Goal: Information Seeking & Learning: Learn about a topic

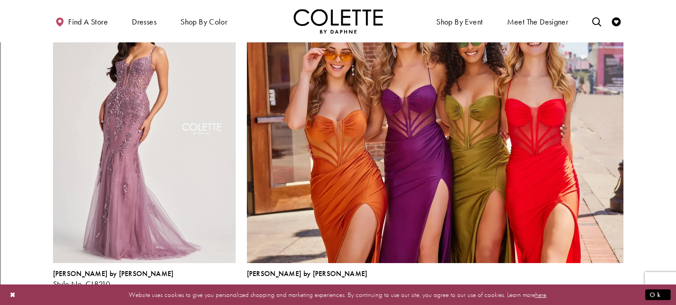
scroll to position [1916, 0]
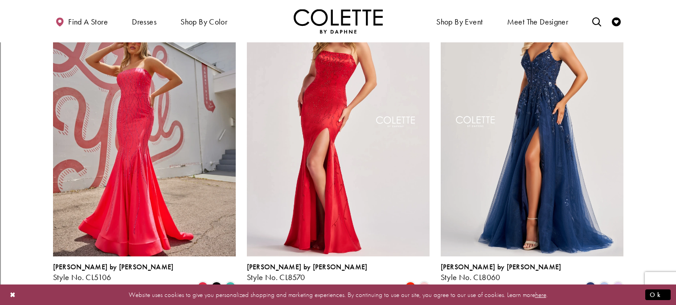
scroll to position [288, 0]
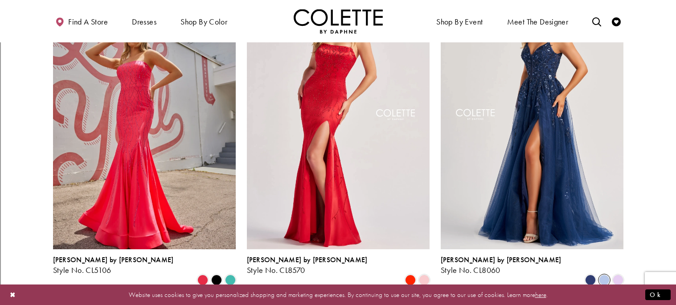
click at [603, 274] on span "Product List" at bounding box center [603, 279] width 11 height 11
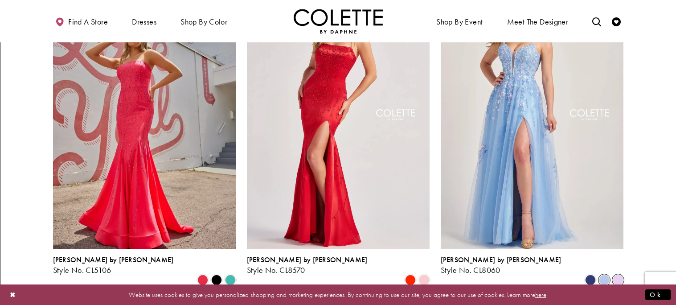
click at [619, 274] on span "Product List" at bounding box center [617, 279] width 11 height 11
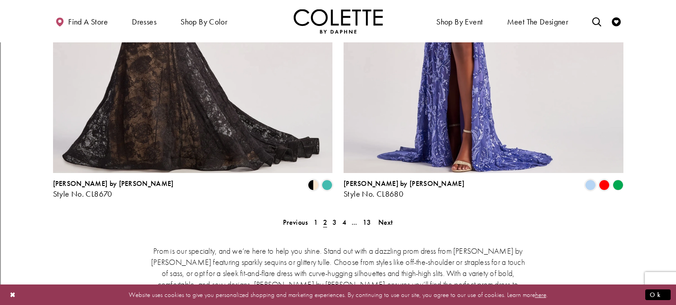
scroll to position [1815, 0]
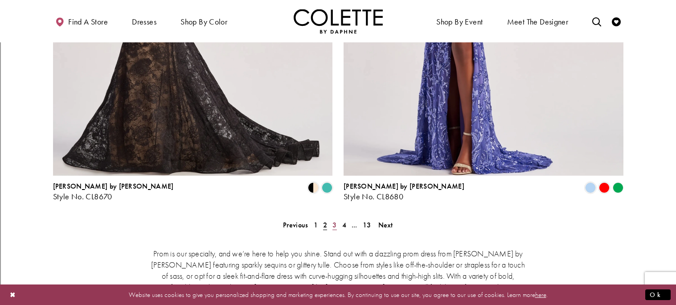
click at [334, 220] on span "3" at bounding box center [334, 224] width 4 height 9
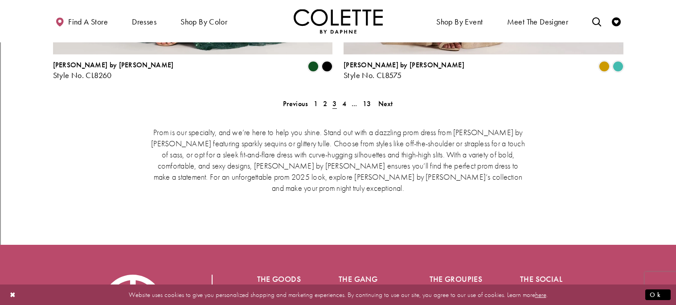
scroll to position [1946, 0]
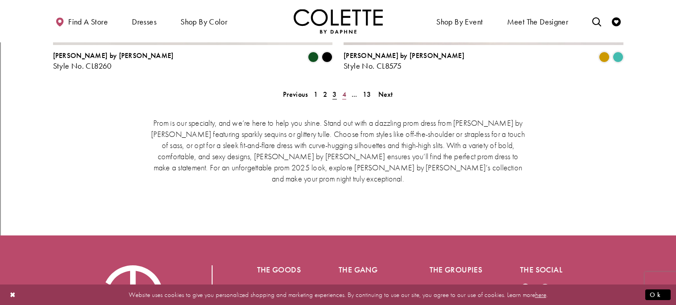
click at [342, 90] on span "4" at bounding box center [344, 94] width 4 height 9
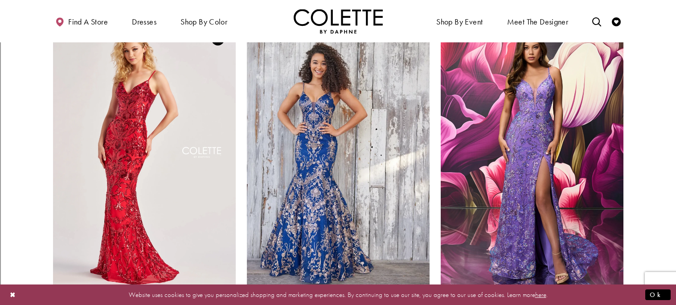
scroll to position [575, 0]
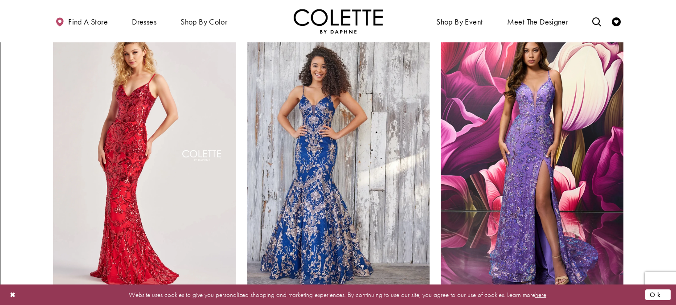
click at [664, 294] on button "Ok" at bounding box center [657, 294] width 25 height 11
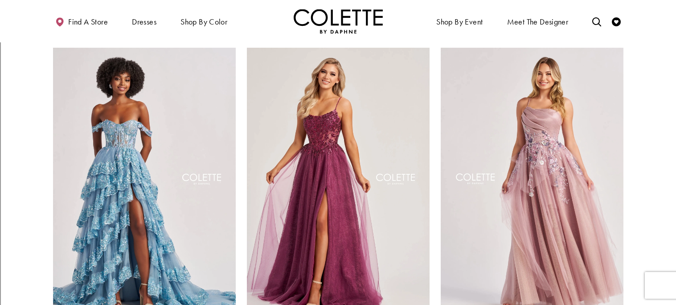
scroll to position [882, 0]
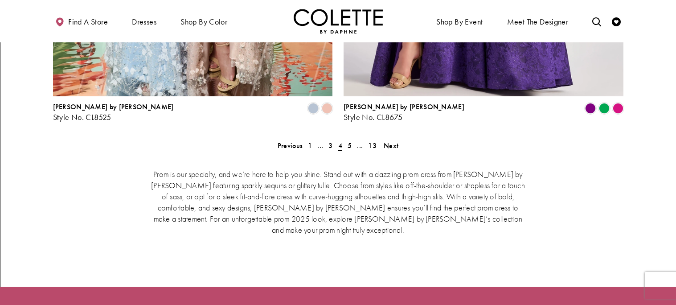
scroll to position [1896, 0]
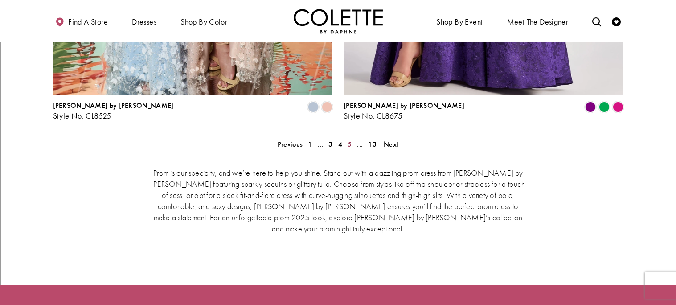
click at [348, 139] on span "5" at bounding box center [349, 143] width 4 height 9
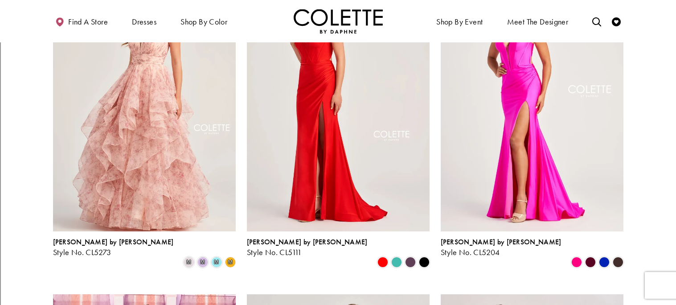
scroll to position [635, 0]
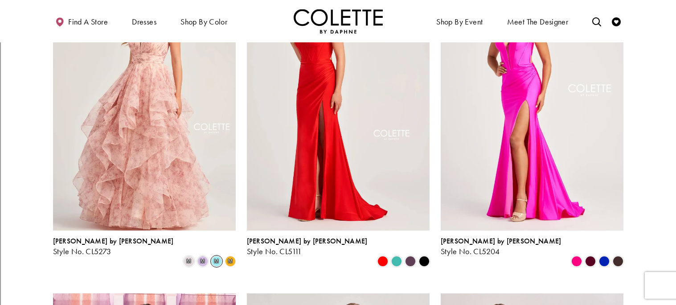
click at [215, 256] on span "m" at bounding box center [216, 261] width 11 height 11
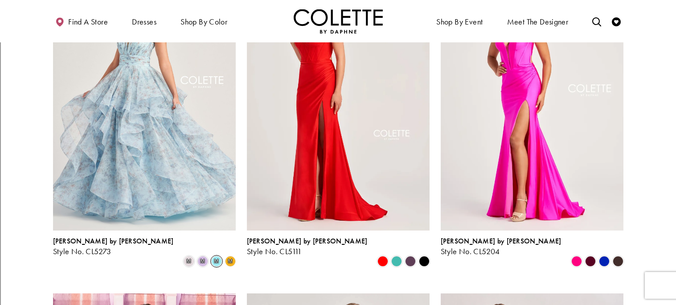
click at [229, 258] on span "m" at bounding box center [230, 260] width 4 height 5
click at [230, 254] on polygon "Product List" at bounding box center [230, 261] width 14 height 14
click at [187, 256] on span "m" at bounding box center [188, 261] width 11 height 11
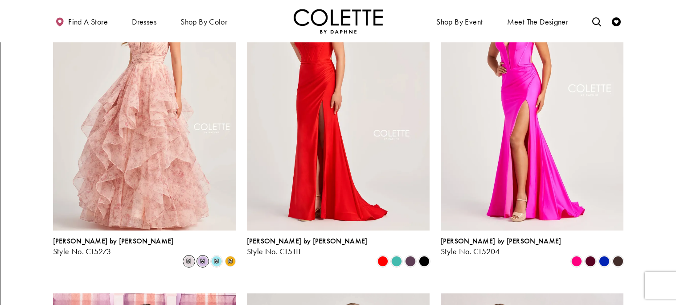
click at [199, 256] on span "m" at bounding box center [202, 261] width 11 height 11
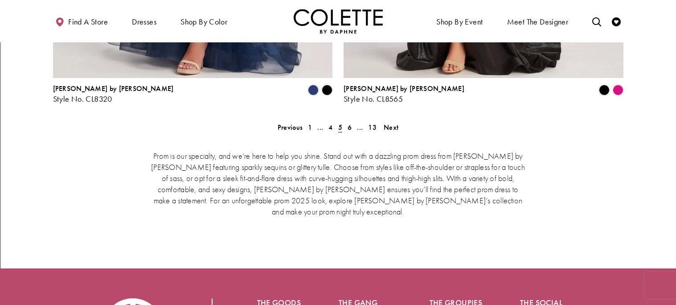
scroll to position [1914, 0]
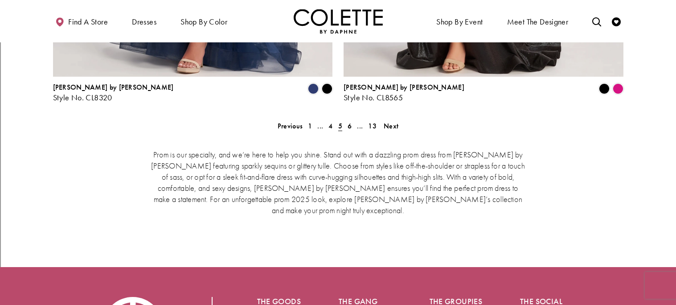
click at [350, 130] on div "Prom is our specialty, and we’re here to help you shine. Stand out with a dazzl…" at bounding box center [338, 182] width 570 height 104
click at [350, 121] on span "6" at bounding box center [349, 125] width 4 height 9
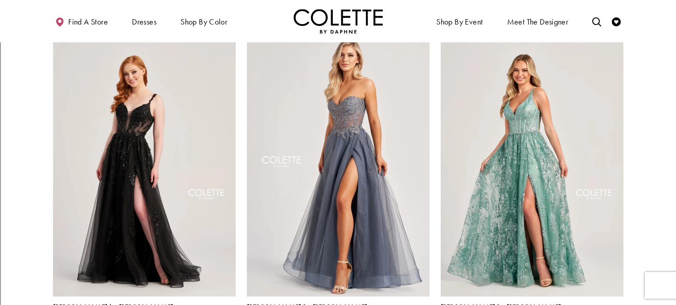
scroll to position [241, 0]
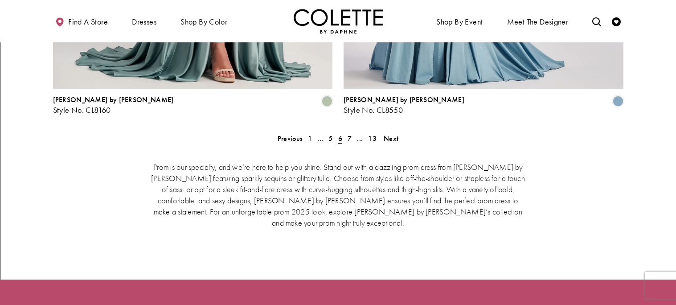
scroll to position [1902, 0]
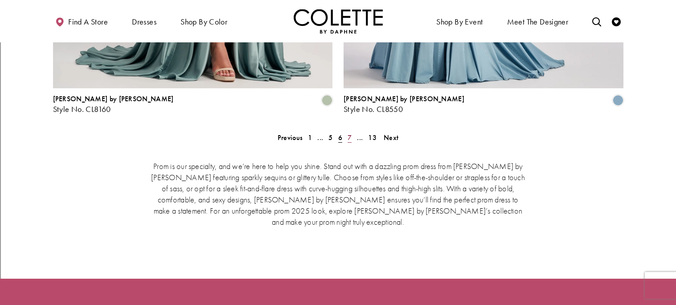
click at [346, 131] on link "7" at bounding box center [349, 137] width 9 height 13
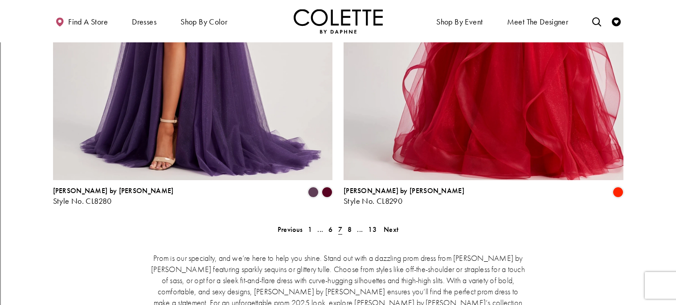
scroll to position [1826, 0]
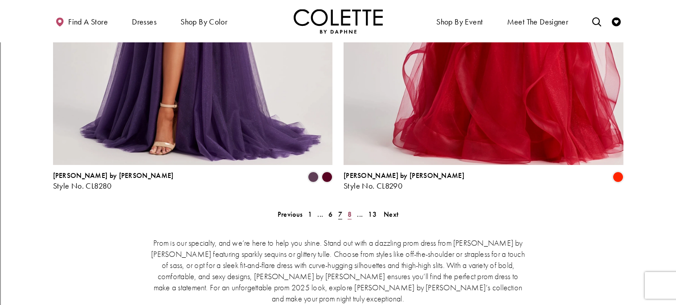
click at [348, 209] on span "8" at bounding box center [349, 213] width 4 height 9
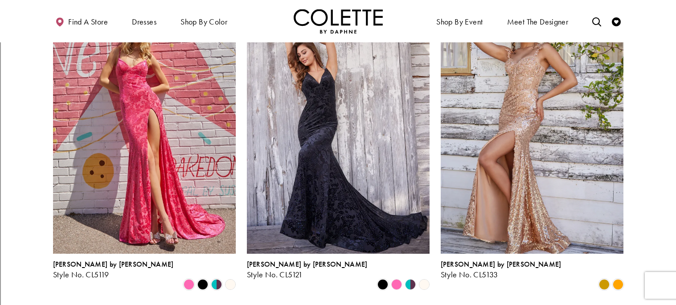
scroll to position [940, 0]
click at [614, 278] on span "Product List" at bounding box center [617, 283] width 11 height 11
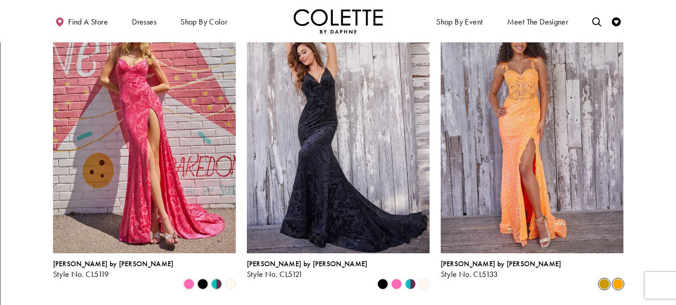
click at [600, 278] on span "Product List" at bounding box center [603, 283] width 11 height 11
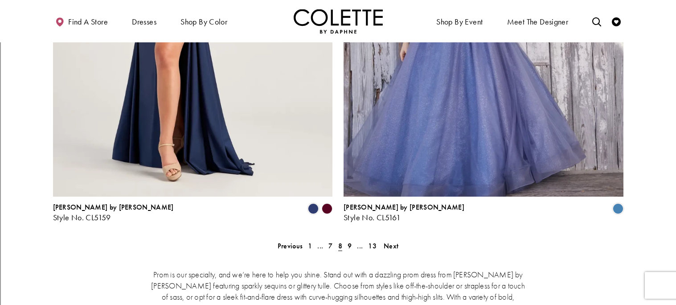
scroll to position [1793, 0]
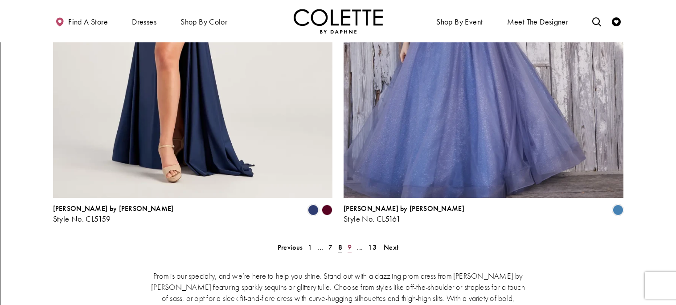
click at [348, 242] on span "9" at bounding box center [349, 246] width 4 height 9
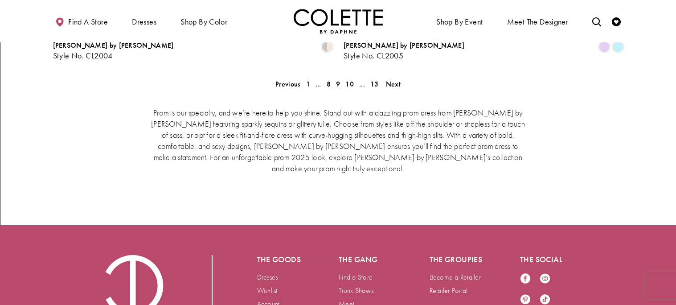
scroll to position [1894, 0]
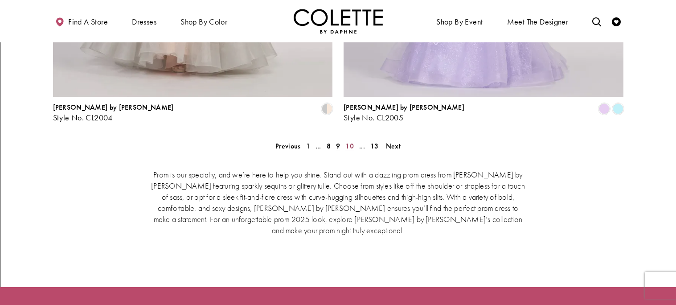
click at [351, 141] on span "10" at bounding box center [349, 145] width 8 height 9
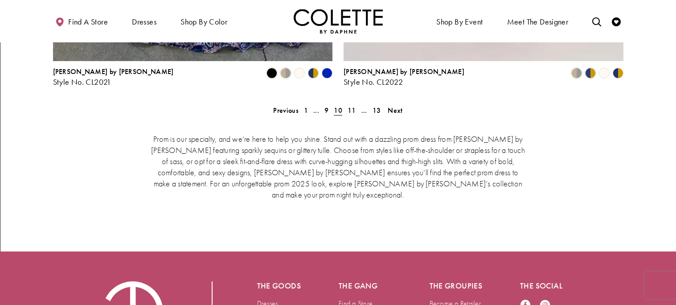
scroll to position [1936, 0]
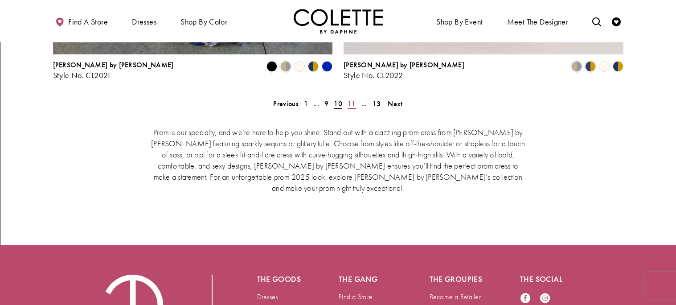
click at [354, 99] on span "11" at bounding box center [351, 103] width 8 height 9
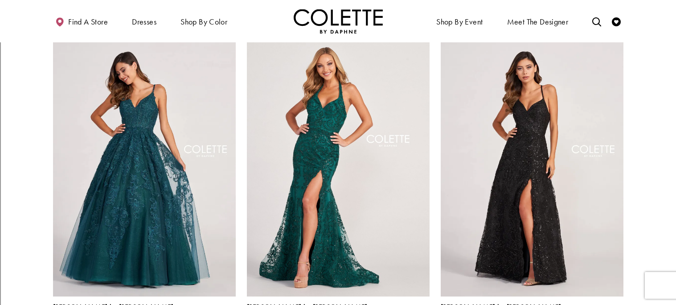
scroll to position [570, 0]
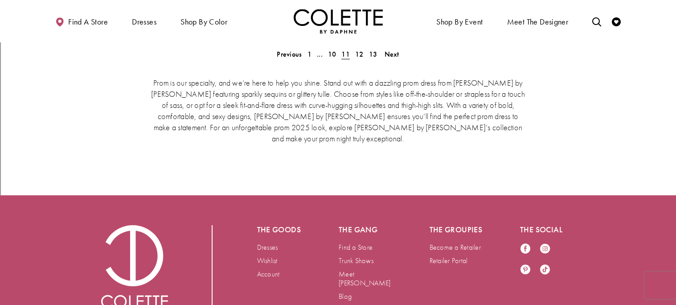
scroll to position [1933, 0]
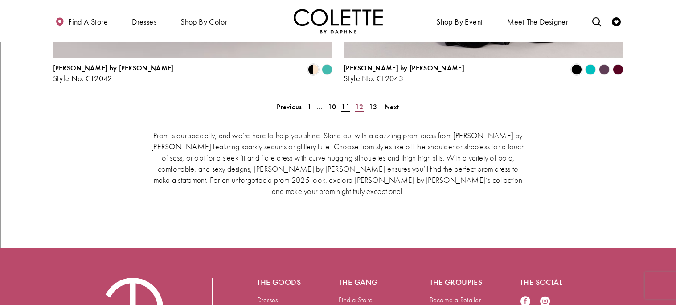
click at [361, 102] on span "12" at bounding box center [359, 106] width 8 height 9
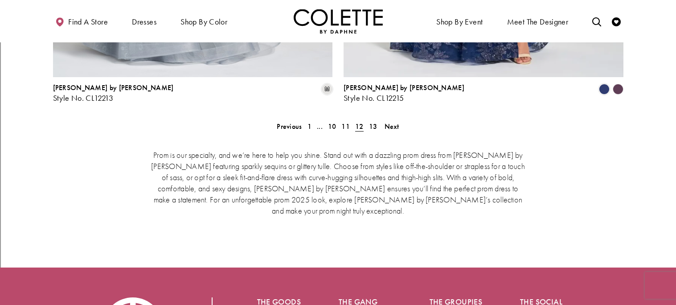
scroll to position [1914, 0]
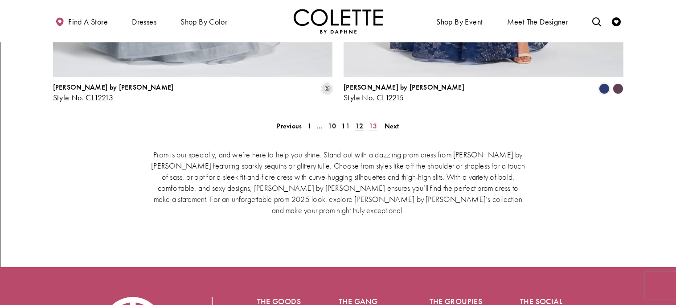
click at [372, 121] on span "13" at bounding box center [373, 125] width 8 height 9
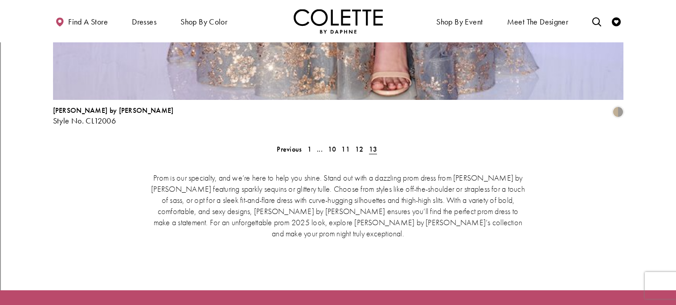
scroll to position [1984, 0]
